Goal: Find specific page/section: Find specific page/section

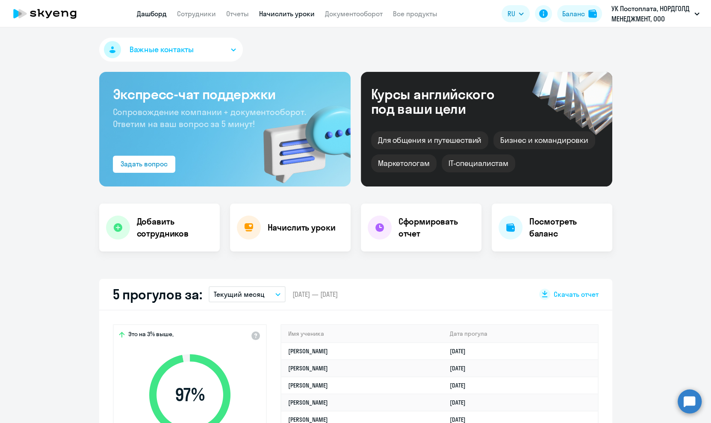
click at [263, 11] on link "Начислить уроки" at bounding box center [287, 13] width 56 height 9
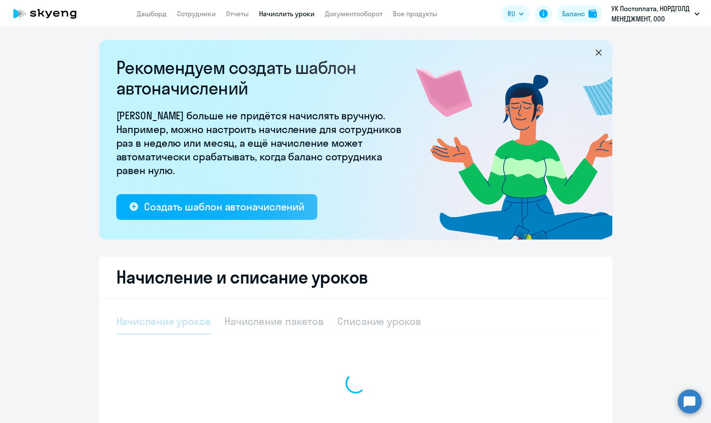
select select "10"
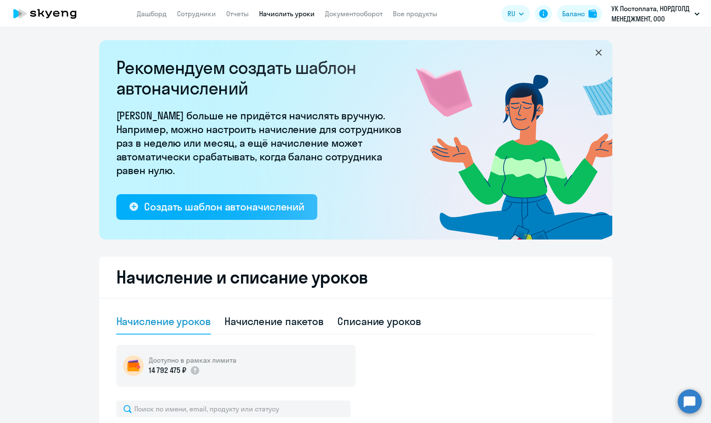
scroll to position [97, 0]
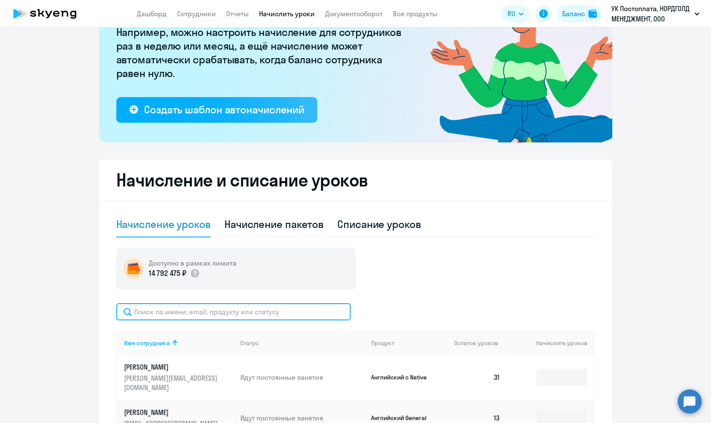
click at [267, 307] on input "text" at bounding box center [233, 311] width 234 height 17
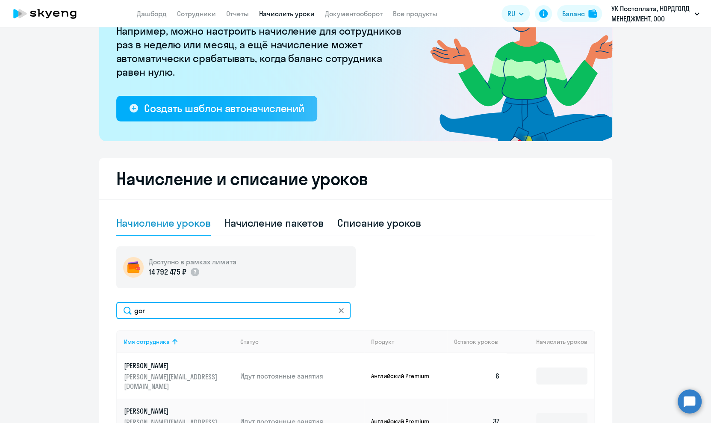
scroll to position [0, 0]
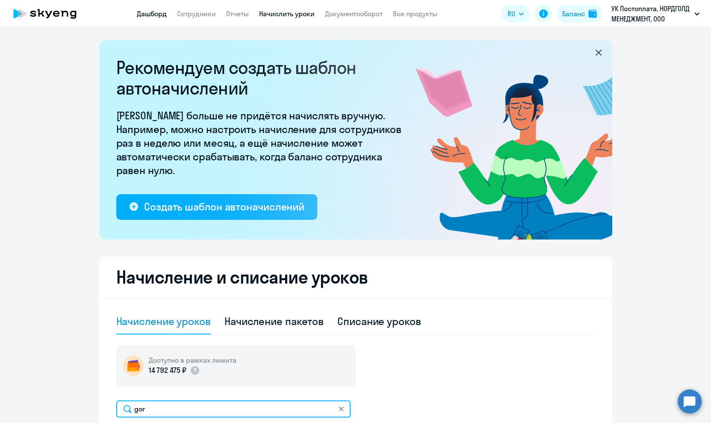
type input "gor"
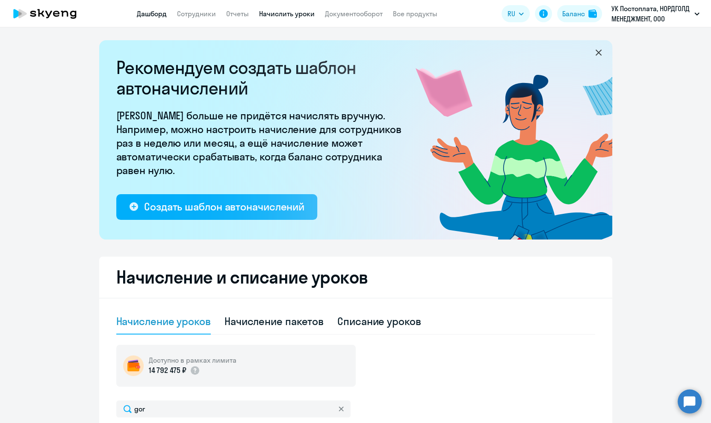
click at [150, 13] on link "Дашборд" at bounding box center [152, 13] width 30 height 9
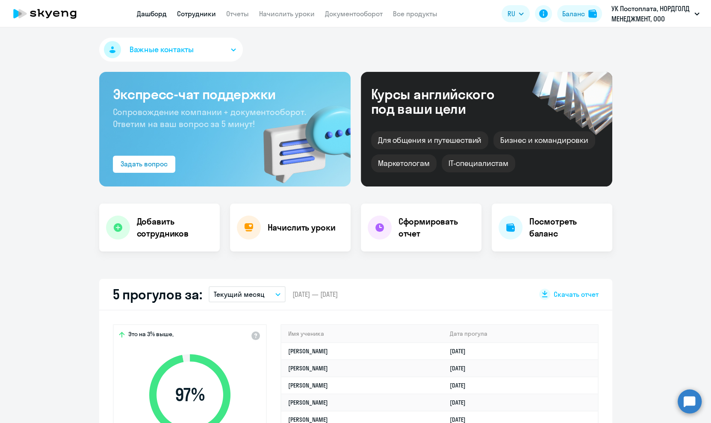
click at [193, 12] on link "Сотрудники" at bounding box center [196, 13] width 39 height 9
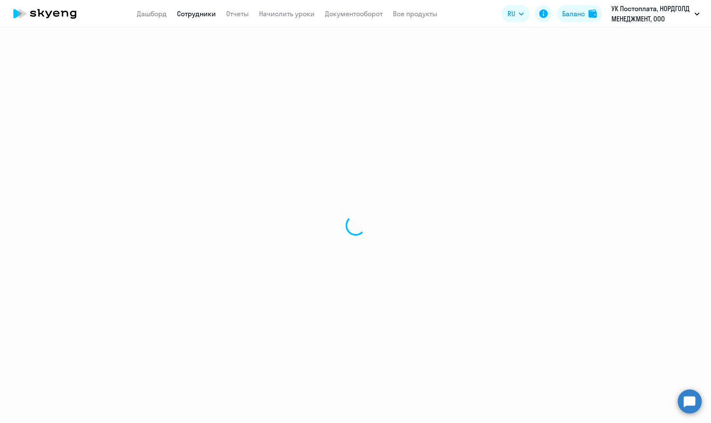
select select "30"
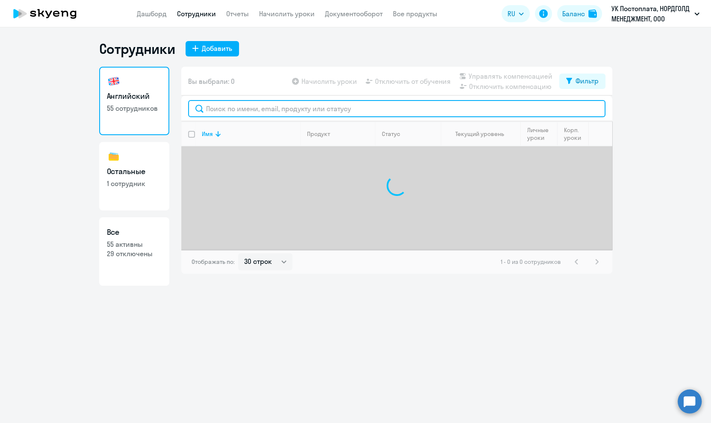
click at [301, 111] on input "text" at bounding box center [396, 108] width 417 height 17
